Goal: Complete application form: Complete application form

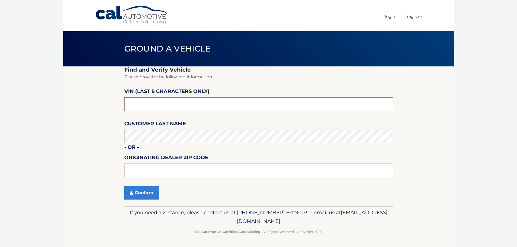
click at [180, 104] on input "text" at bounding box center [258, 104] width 268 height 14
type input "NM080639"
click at [202, 173] on input "text" at bounding box center [258, 171] width 268 height 14
type input "33073"
click at [133, 191] on icon "submit" at bounding box center [131, 193] width 3 height 4
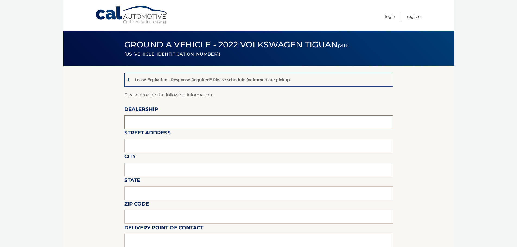
click at [229, 123] on input "text" at bounding box center [258, 122] width 268 height 14
type input "[PERSON_NAME] VOLKSWAGEN COCONUT CREEK"
type input "[STREET_ADDRESS]"
type input "[GEOGRAPHIC_DATA]"
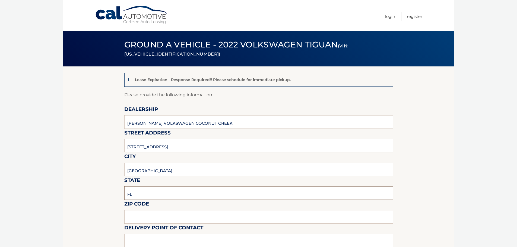
type input "FL"
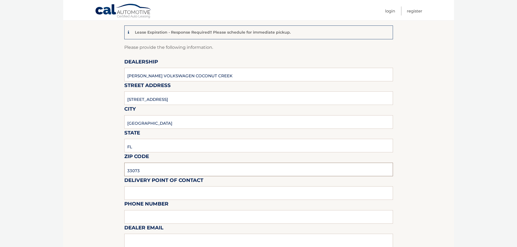
scroll to position [136, 0]
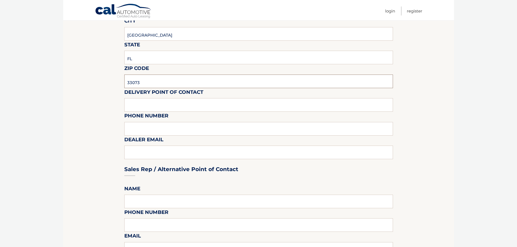
type input "33073"
click at [188, 109] on input "text" at bounding box center [258, 105] width 268 height 14
type input "VOLVO SALES FRONT DESK"
type input "9545903760"
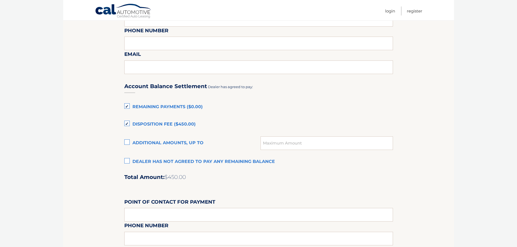
scroll to position [353, 0]
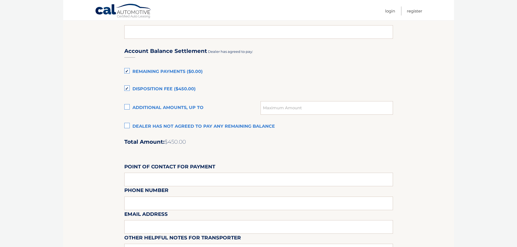
type input "[EMAIL_ADDRESS][DOMAIN_NAME]"
click at [128, 126] on label "Dealer has not agreed to pay any remaining balance" at bounding box center [258, 126] width 268 height 11
click at [0, 0] on input "Dealer has not agreed to pay any remaining balance" at bounding box center [0, 0] width 0 height 0
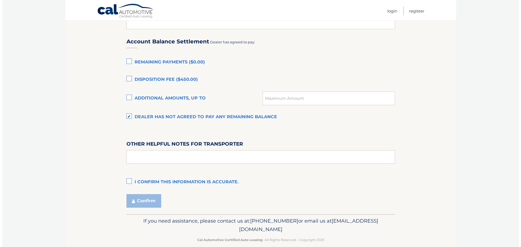
scroll to position [370, 0]
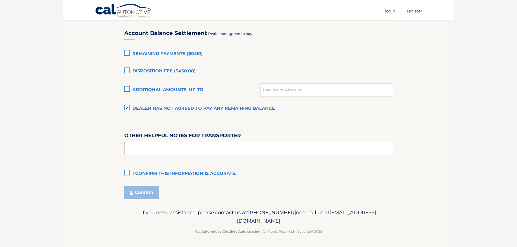
click at [126, 173] on label "I confirm this information is accurate." at bounding box center [258, 173] width 268 height 11
click at [0, 0] on input "I confirm this information is accurate." at bounding box center [0, 0] width 0 height 0
click at [144, 195] on button "Confirm" at bounding box center [141, 193] width 35 height 14
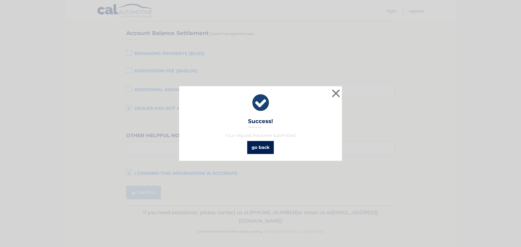
click at [258, 146] on link "go back" at bounding box center [260, 147] width 27 height 13
